Goal: Find contact information: Obtain details needed to contact an individual or organization

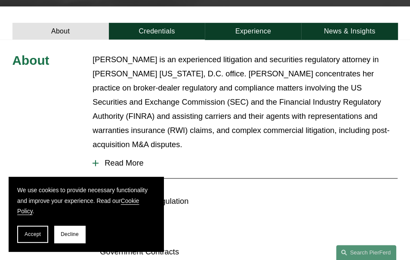
scroll to position [285, 0]
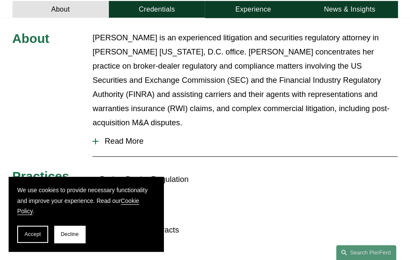
click at [351, 156] on div "About Emily Goebel is an experienced litigation and securities regulatory attor…" at bounding box center [205, 161] width 410 height 260
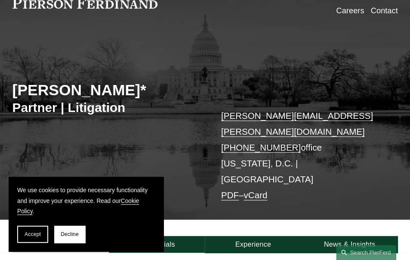
scroll to position [0, 0]
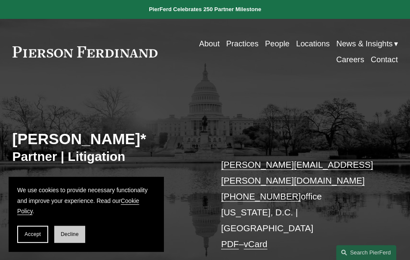
click at [77, 236] on span "Decline" at bounding box center [70, 235] width 18 height 6
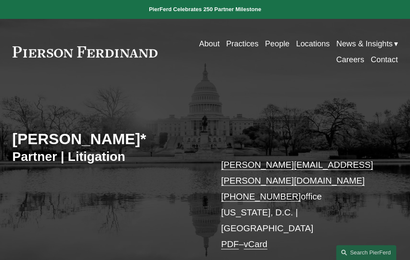
click at [311, 44] on link "Locations" at bounding box center [313, 44] width 34 height 16
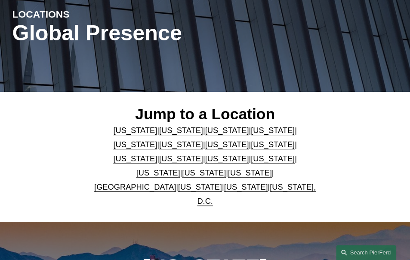
scroll to position [106, 0]
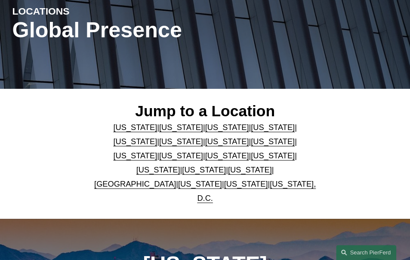
click at [162, 129] on link "California" at bounding box center [181, 127] width 44 height 9
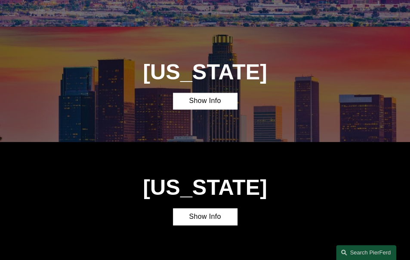
scroll to position [417, 0]
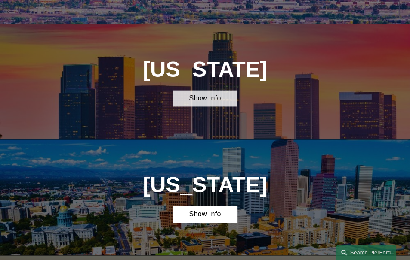
click at [211, 90] on link "Show Info" at bounding box center [205, 98] width 64 height 17
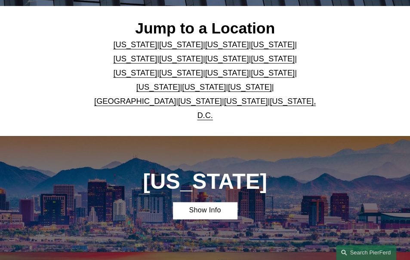
scroll to position [188, 0]
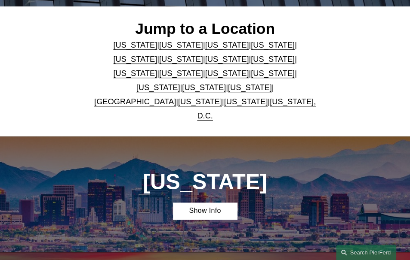
click at [205, 75] on link "New York" at bounding box center [227, 73] width 44 height 9
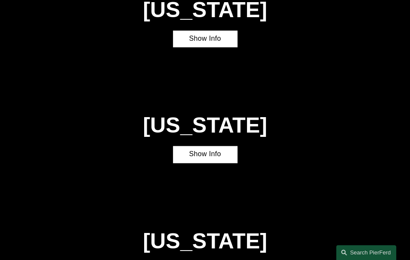
scroll to position [1577, 0]
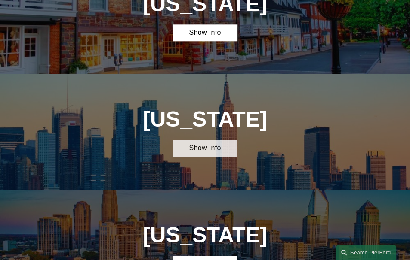
click at [199, 140] on link "Show Info" at bounding box center [205, 148] width 64 height 17
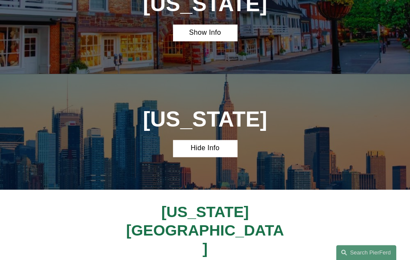
scroll to position [1594, 0]
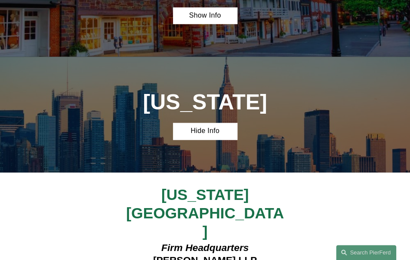
drag, startPoint x: 138, startPoint y: 163, endPoint x: 253, endPoint y: 185, distance: 117.8
copy h4 "1270 Avenue of the Americas 7th Floor—1050 New York, NY 10020"
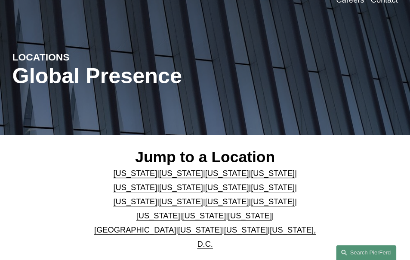
scroll to position [57, 0]
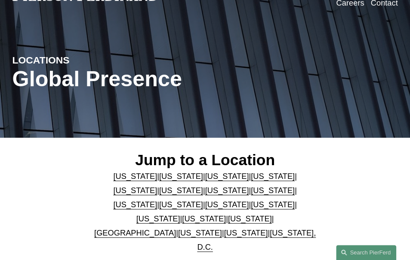
click at [311, 77] on div "LOCATIONS Global Presence" at bounding box center [205, 83] width 410 height 83
click at [323, 82] on div "LOCATIONS Global Presence" at bounding box center [205, 83] width 410 height 83
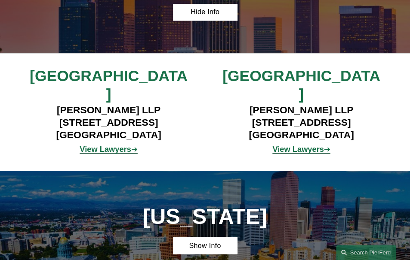
scroll to position [505, 0]
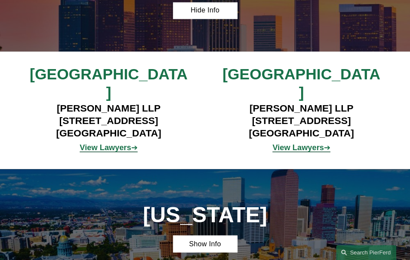
click at [405, 90] on div "Los Angeles Pierson Ferdinand LLP 12100 Wilshire Blvd, Suite 800 Los Angeles, C…" at bounding box center [205, 110] width 410 height 91
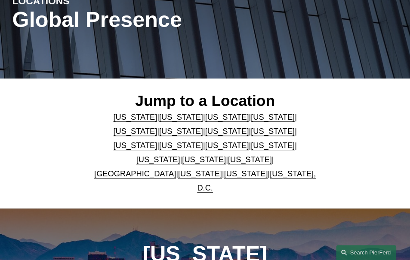
scroll to position [0, 0]
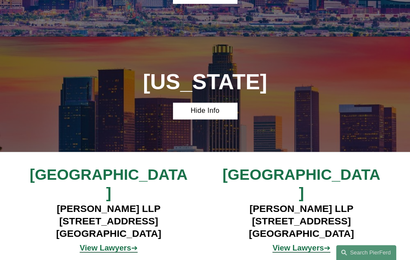
scroll to position [416, 0]
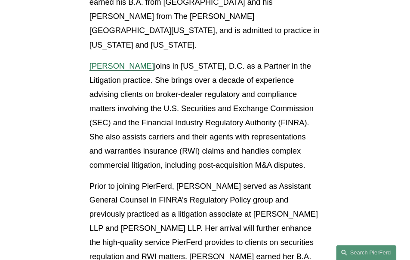
scroll to position [576, 0]
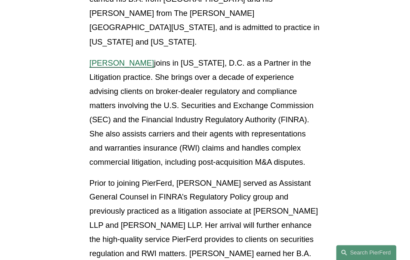
click at [138, 176] on p "Prior to joining PierFerd, [PERSON_NAME] served as Assistant General Counsel in…" at bounding box center [204, 254] width 231 height 156
copy p "FINRA’s"
click at [297, 67] on p "[PERSON_NAME] joins in [US_STATE][GEOGRAPHIC_DATA] as a Partner in the Litigati…" at bounding box center [204, 112] width 231 height 113
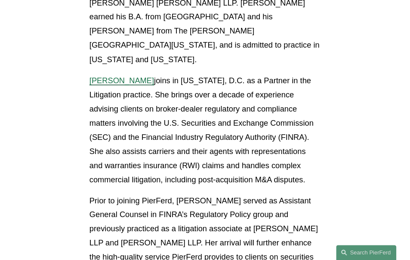
scroll to position [557, 0]
